Goal: Task Accomplishment & Management: Manage account settings

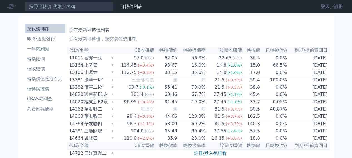
click at [332, 9] on link "登入／註冊" at bounding box center [331, 6] width 31 height 9
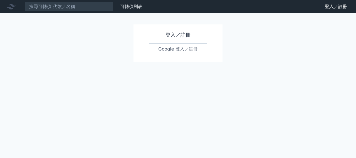
click at [180, 48] on link "Google 登入／註冊" at bounding box center [178, 49] width 58 height 12
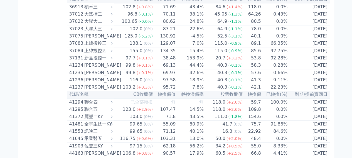
scroll to position [1391, 0]
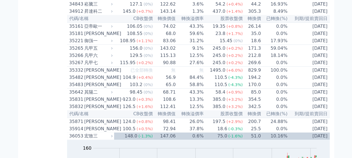
scroll to position [1168, 0]
